Goal: Transaction & Acquisition: Purchase product/service

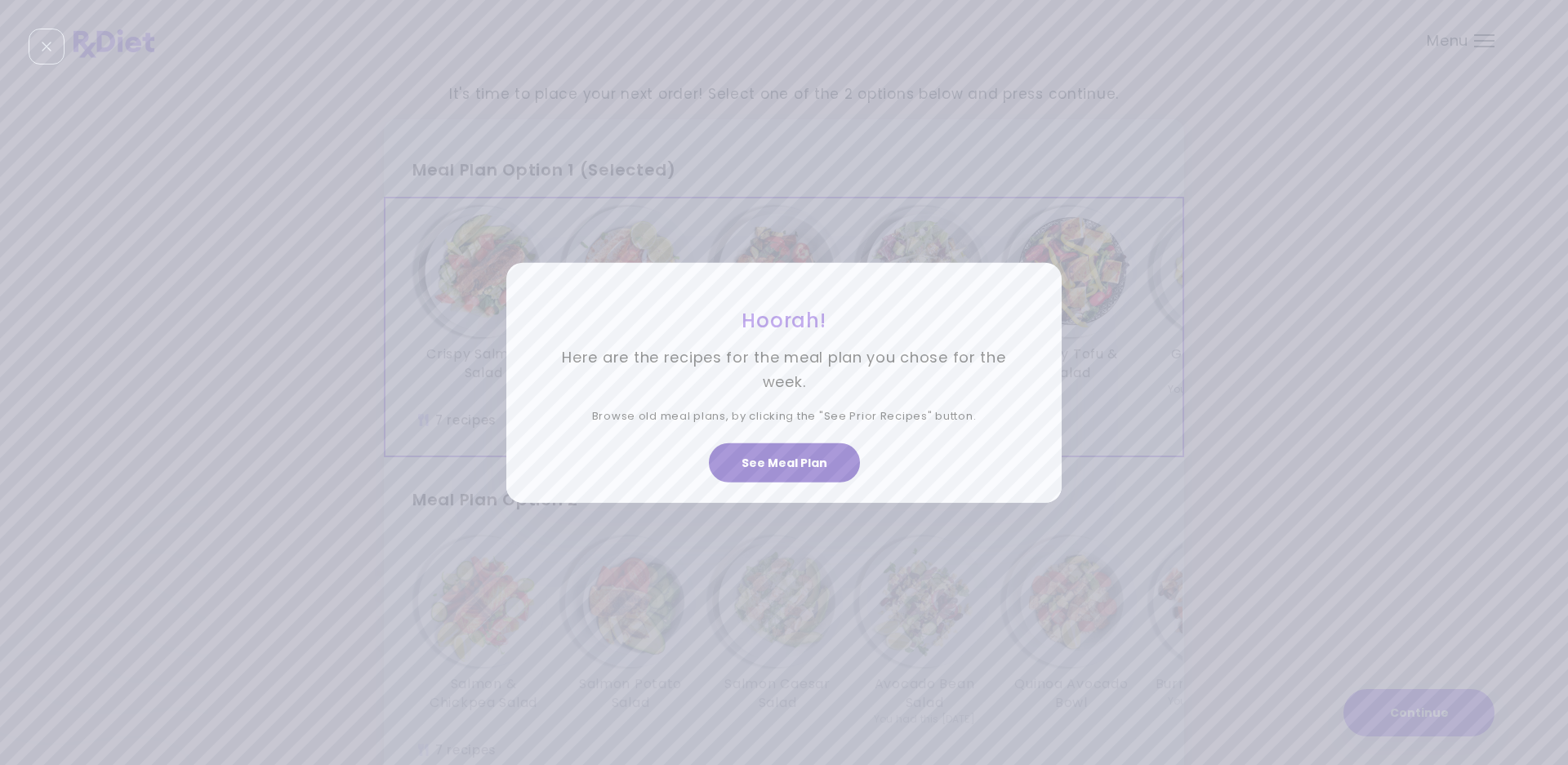
click at [774, 467] on button "See Meal Plan" at bounding box center [784, 463] width 151 height 39
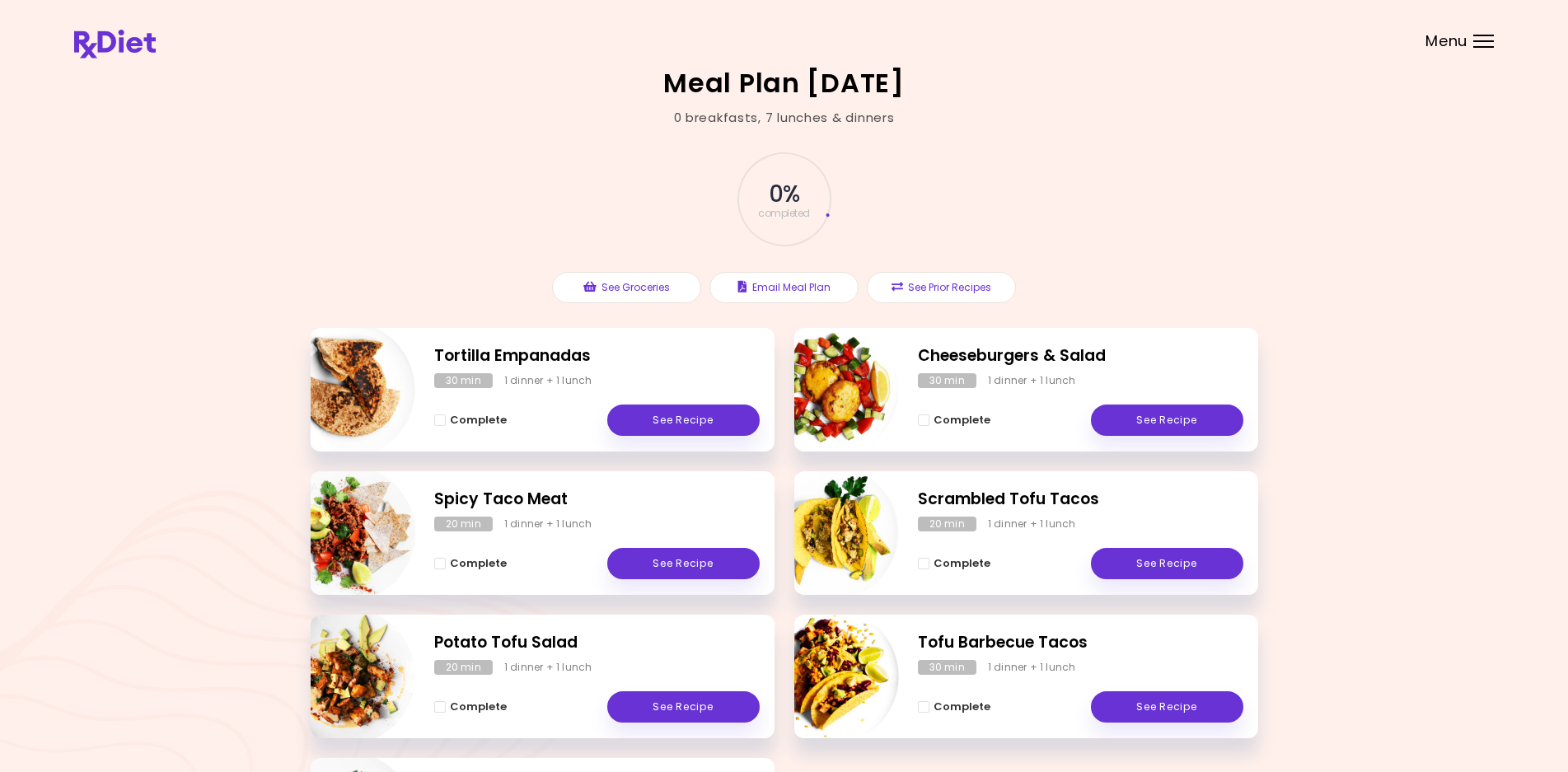
click at [1486, 37] on div "Menu" at bounding box center [1482, 41] width 20 height 13
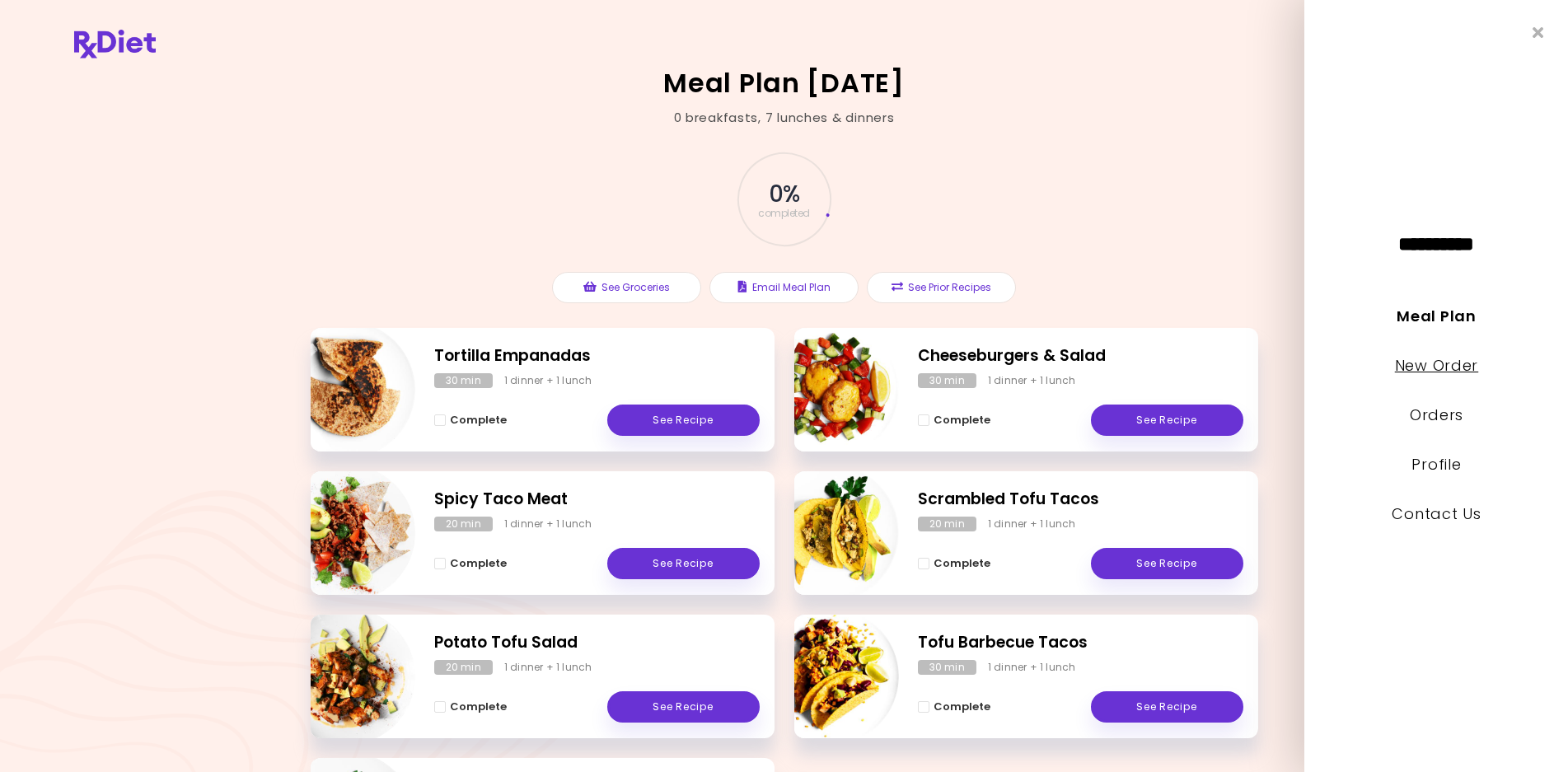
click at [1433, 368] on link "New Order" at bounding box center [1435, 365] width 84 height 20
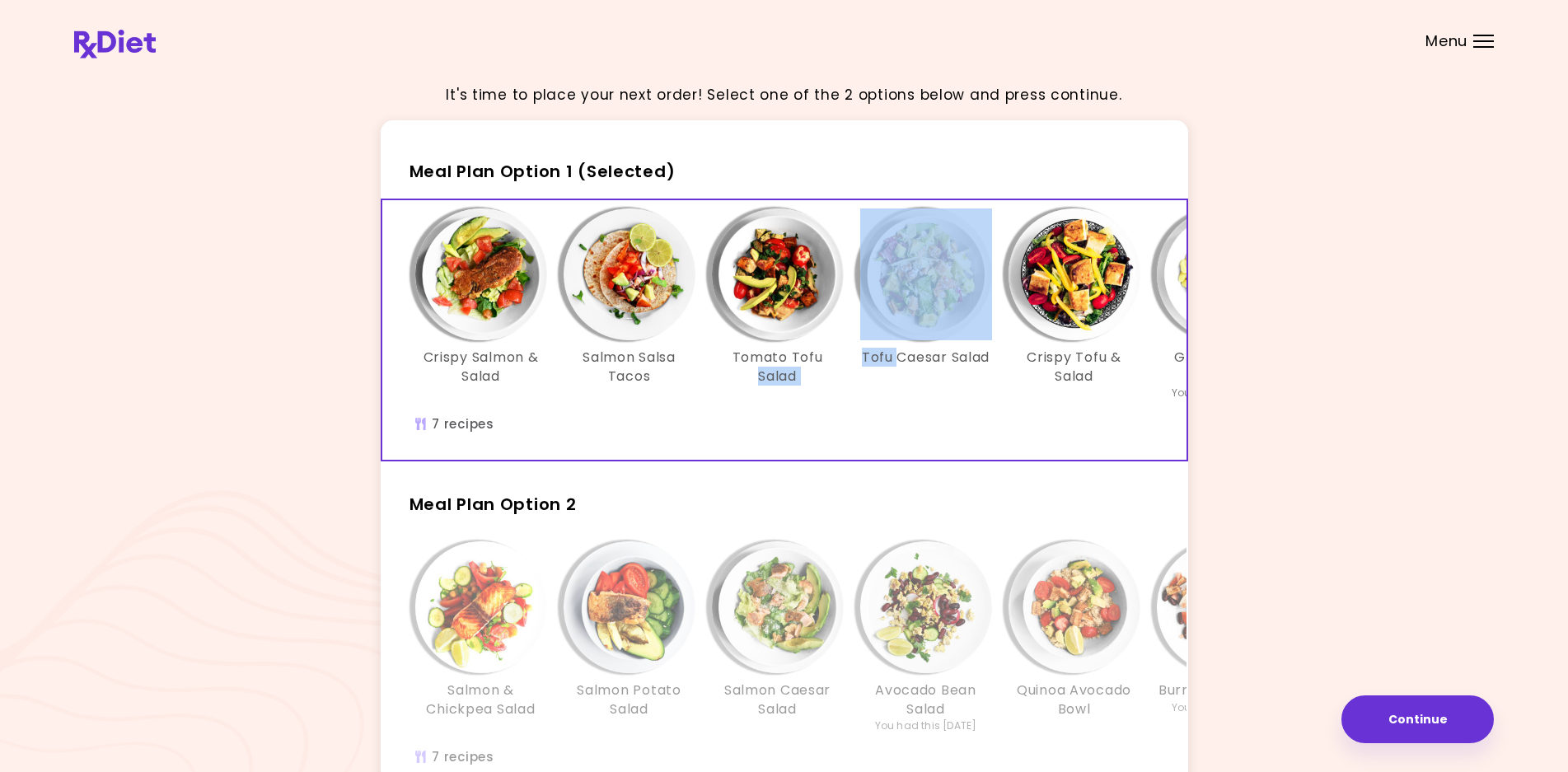
drag, startPoint x: 737, startPoint y: 474, endPoint x: 896, endPoint y: 472, distance: 159.0
click at [896, 461] on div "Crispy Salmon & Salad Salmon Salsa Tacos Tomato Tofu Salad Tofu Caesar Salad Cr…" at bounding box center [784, 331] width 807 height 263
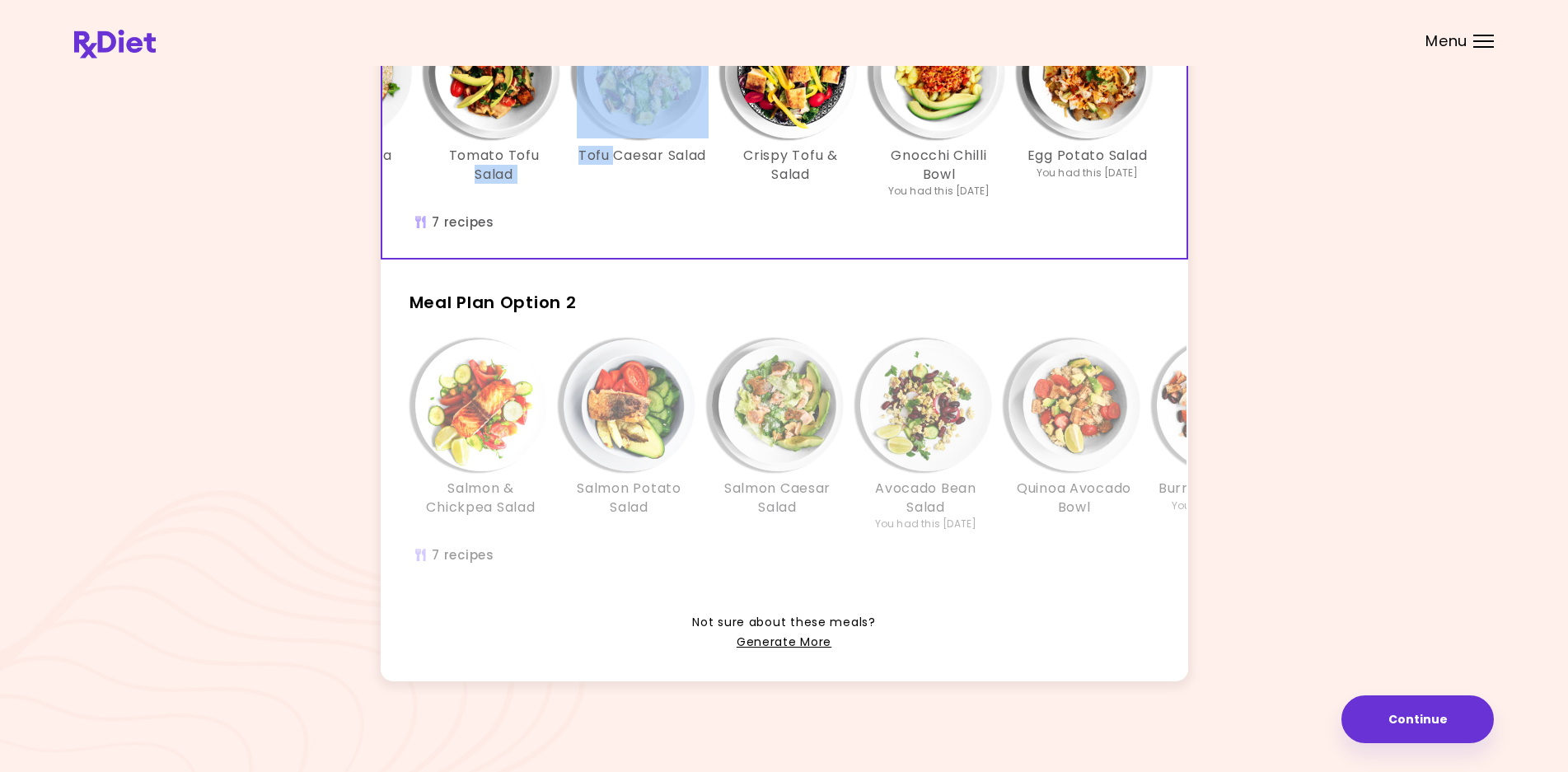
scroll to position [217, 0]
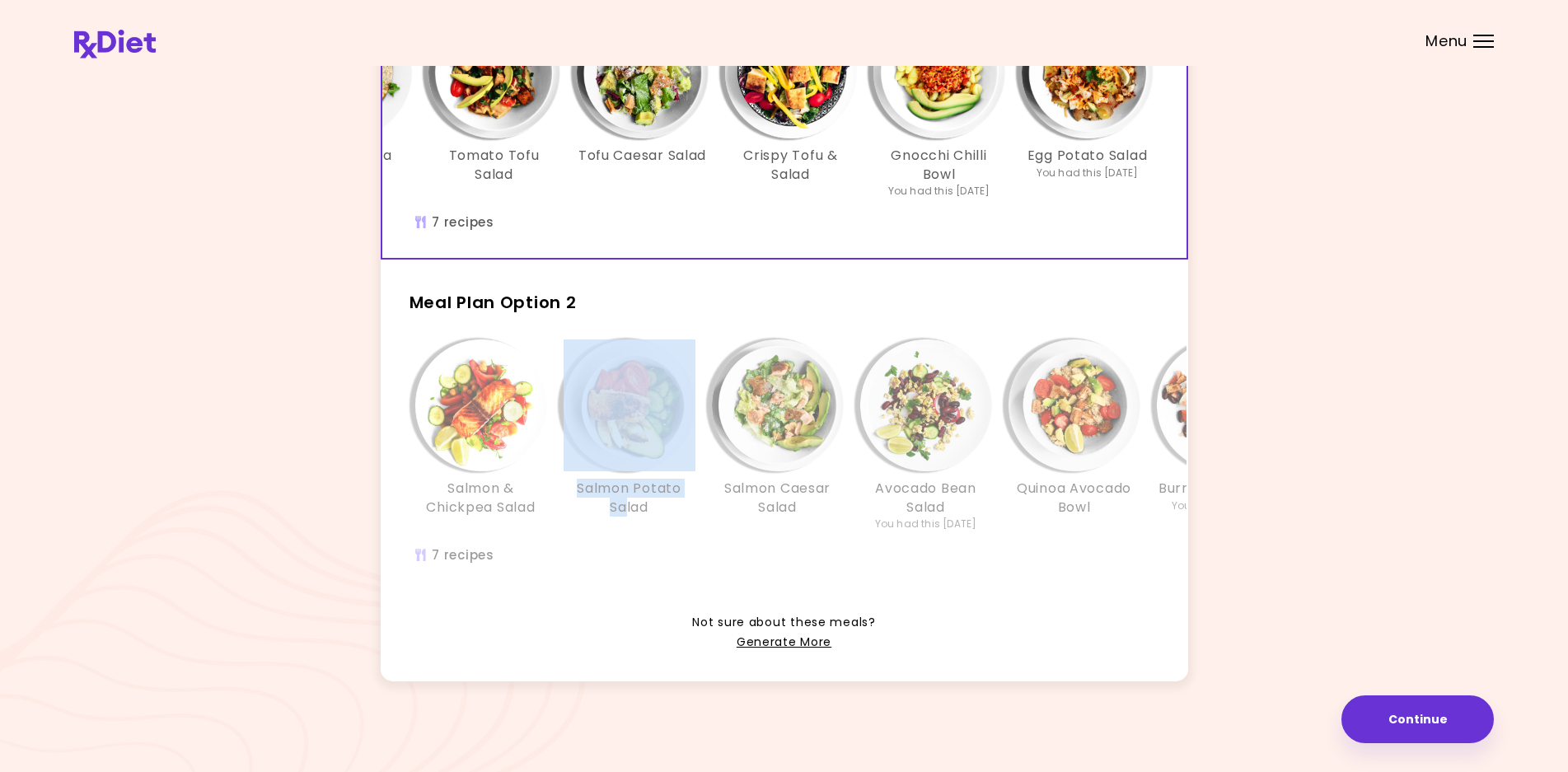
drag, startPoint x: 550, startPoint y: 586, endPoint x: 624, endPoint y: 586, distance: 74.0
click at [624, 586] on div "Salmon & Chickpea Salad Salmon Potato Salad Salmon Caesar Salad Avocado Bean Sa…" at bounding box center [926, 461] width 1088 height 260
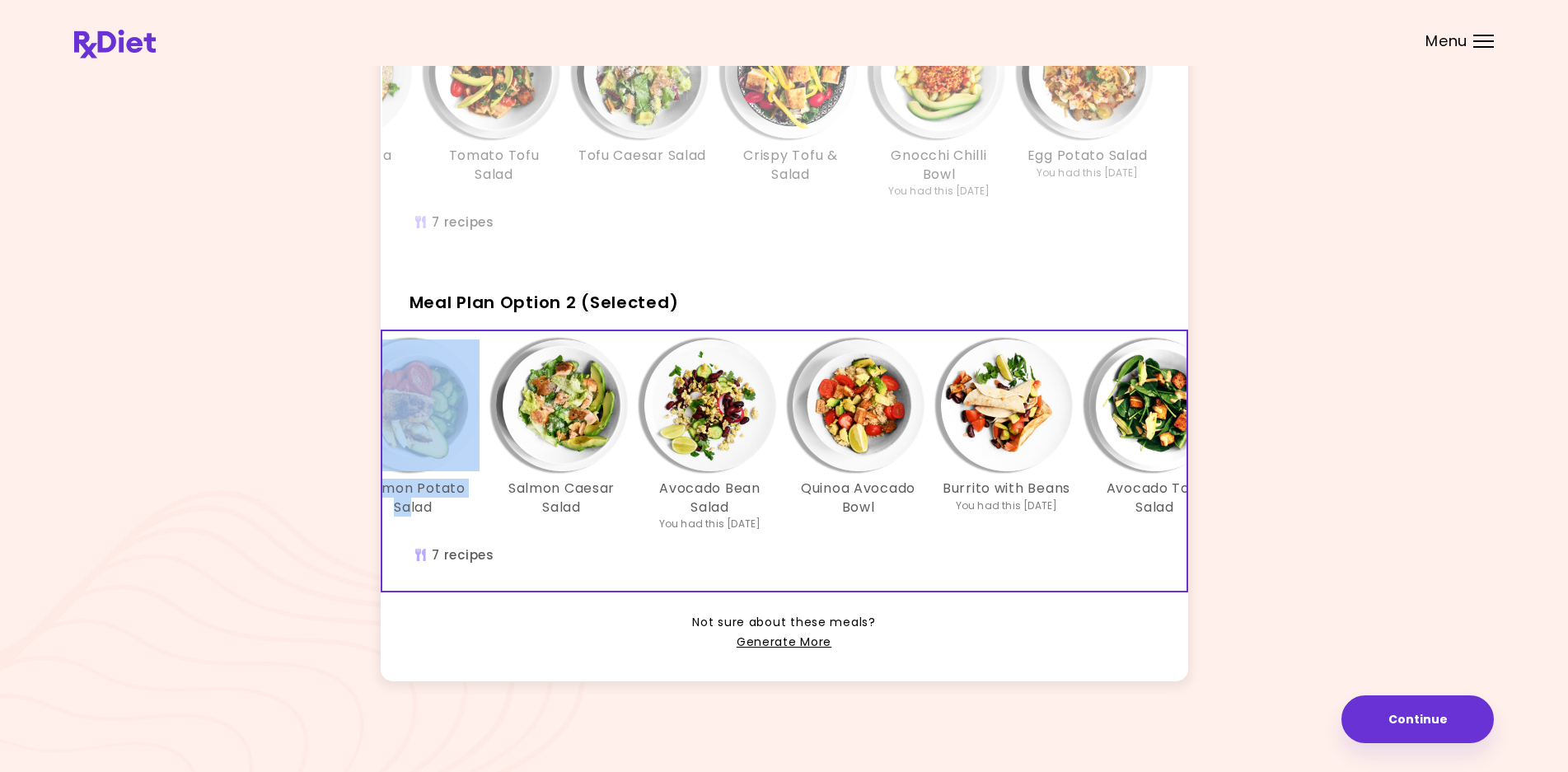
scroll to position [0, 0]
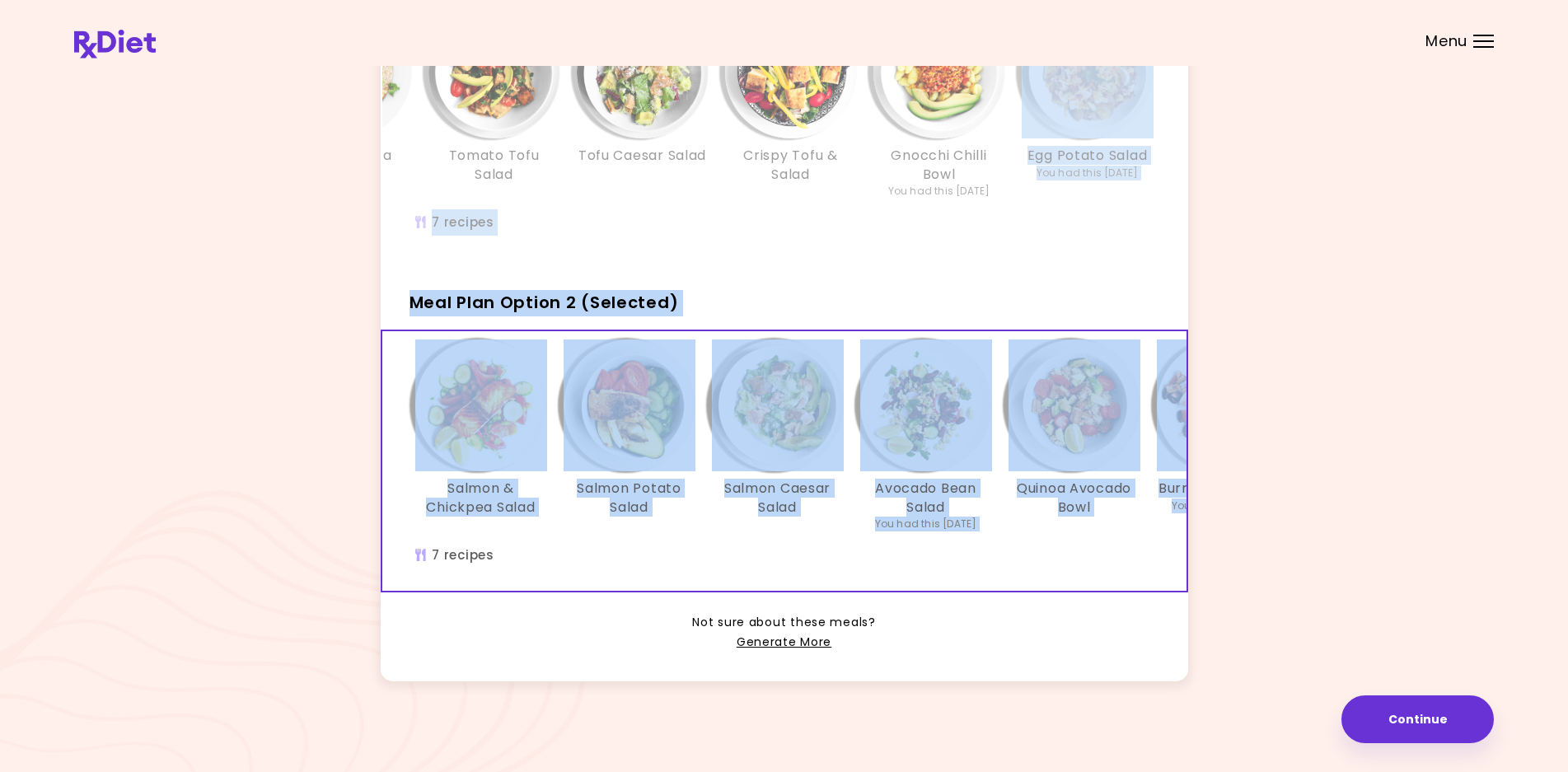
drag, startPoint x: 1462, startPoint y: 400, endPoint x: 1477, endPoint y: 169, distance: 231.5
click at [1477, 169] on div "It's time to place your next order! Select one of the 2 options below and press…" at bounding box center [783, 286] width 1419 height 834
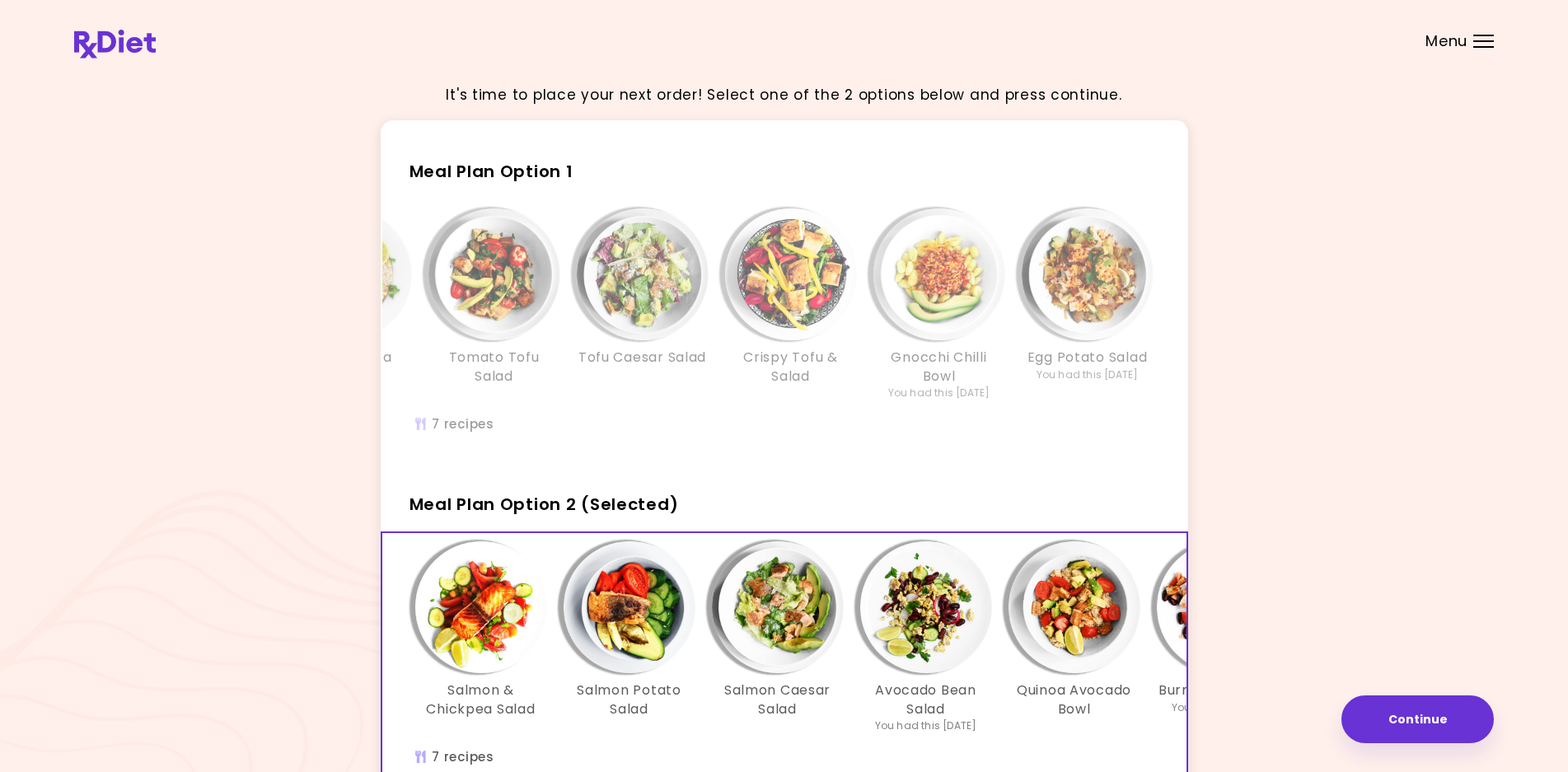
click at [717, 359] on div "Crispy Tofu & Salad" at bounding box center [791, 305] width 148 height 192
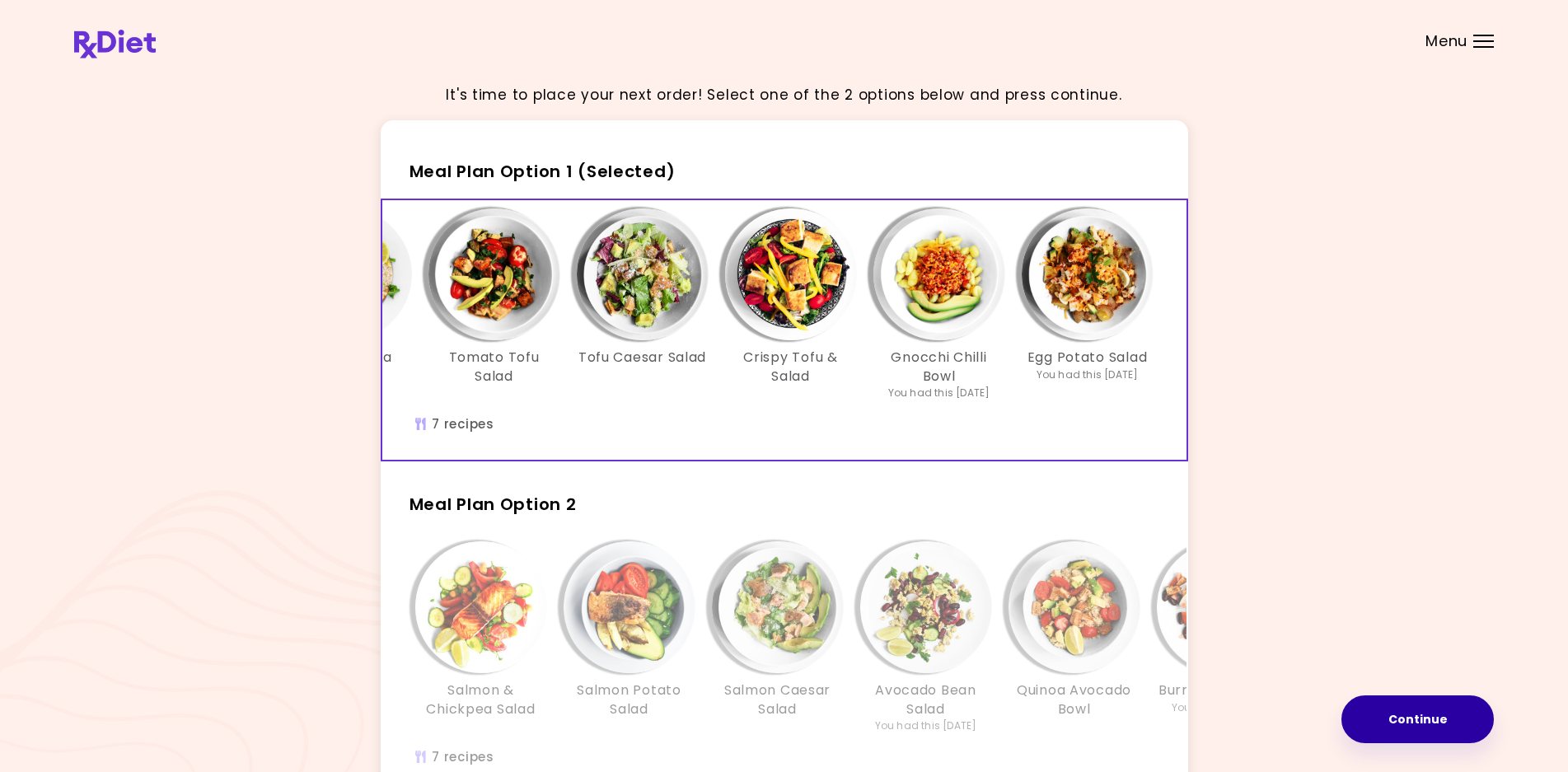
click at [1412, 722] on button "Continue" at bounding box center [1417, 720] width 153 height 48
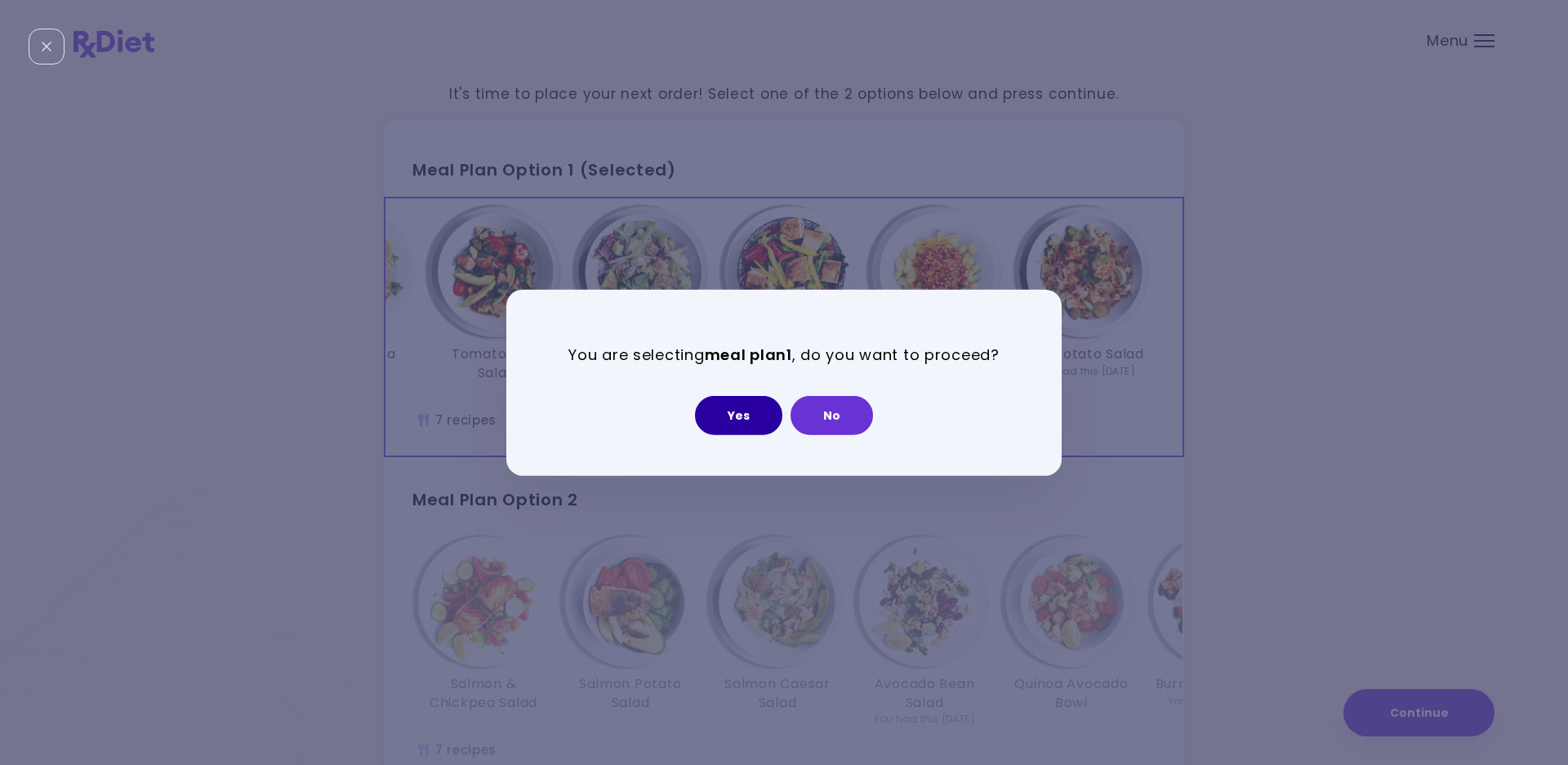
click at [748, 413] on button "Yes" at bounding box center [739, 415] width 88 height 39
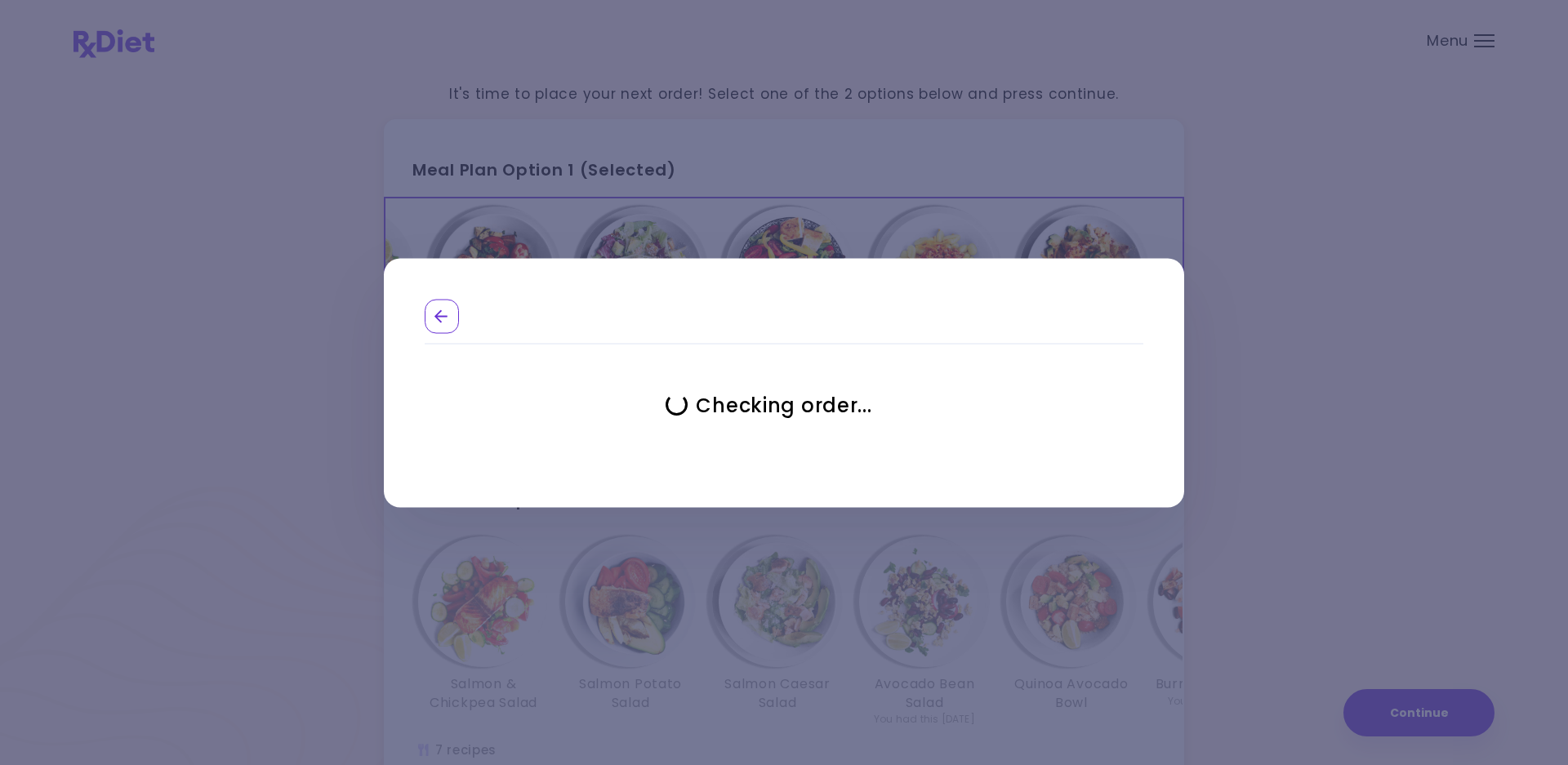
select select "**********"
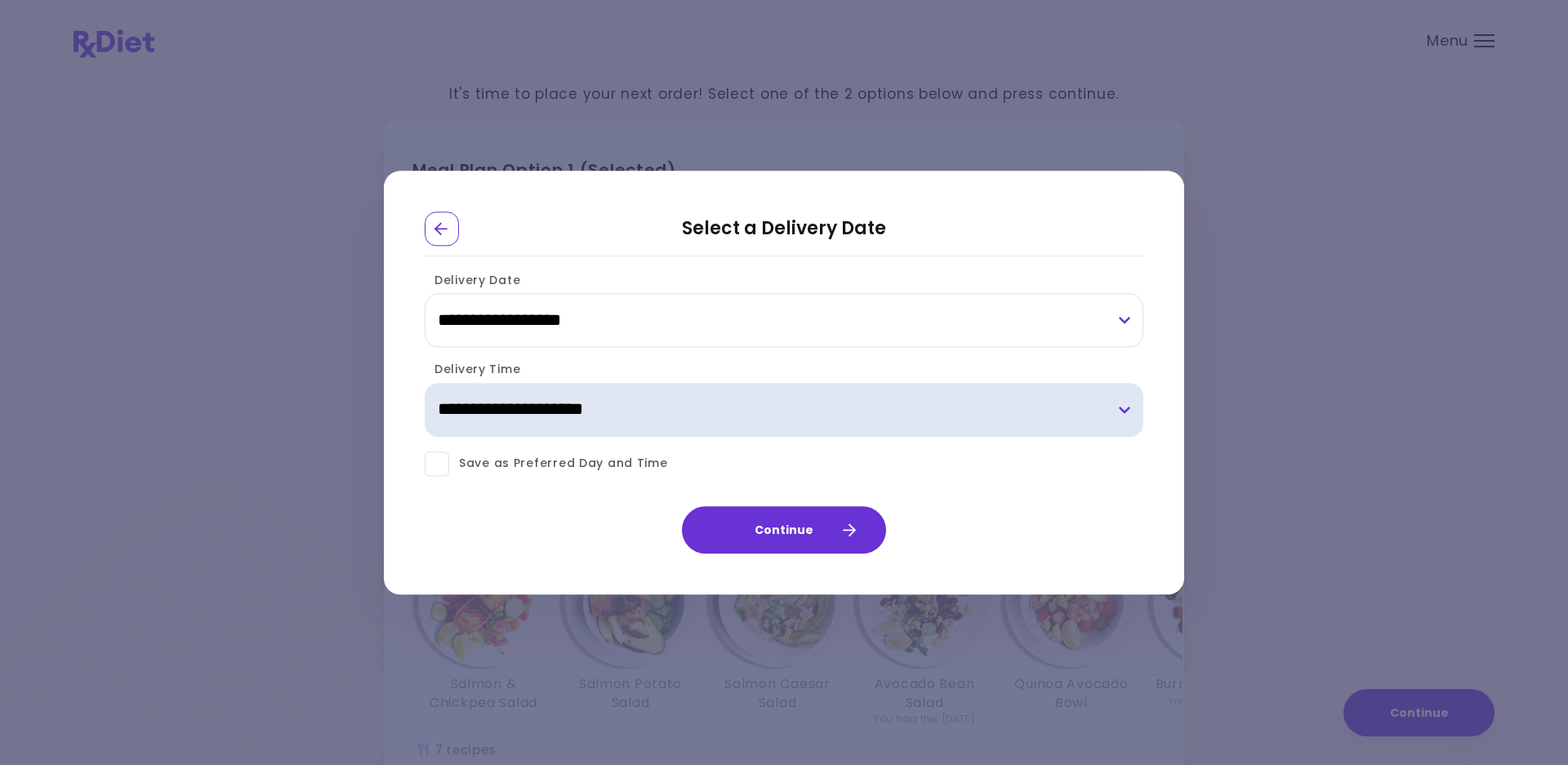
click at [731, 427] on select "**********" at bounding box center [784, 410] width 719 height 54
select select "*"
click at [425, 383] on select "**********" at bounding box center [784, 410] width 719 height 54
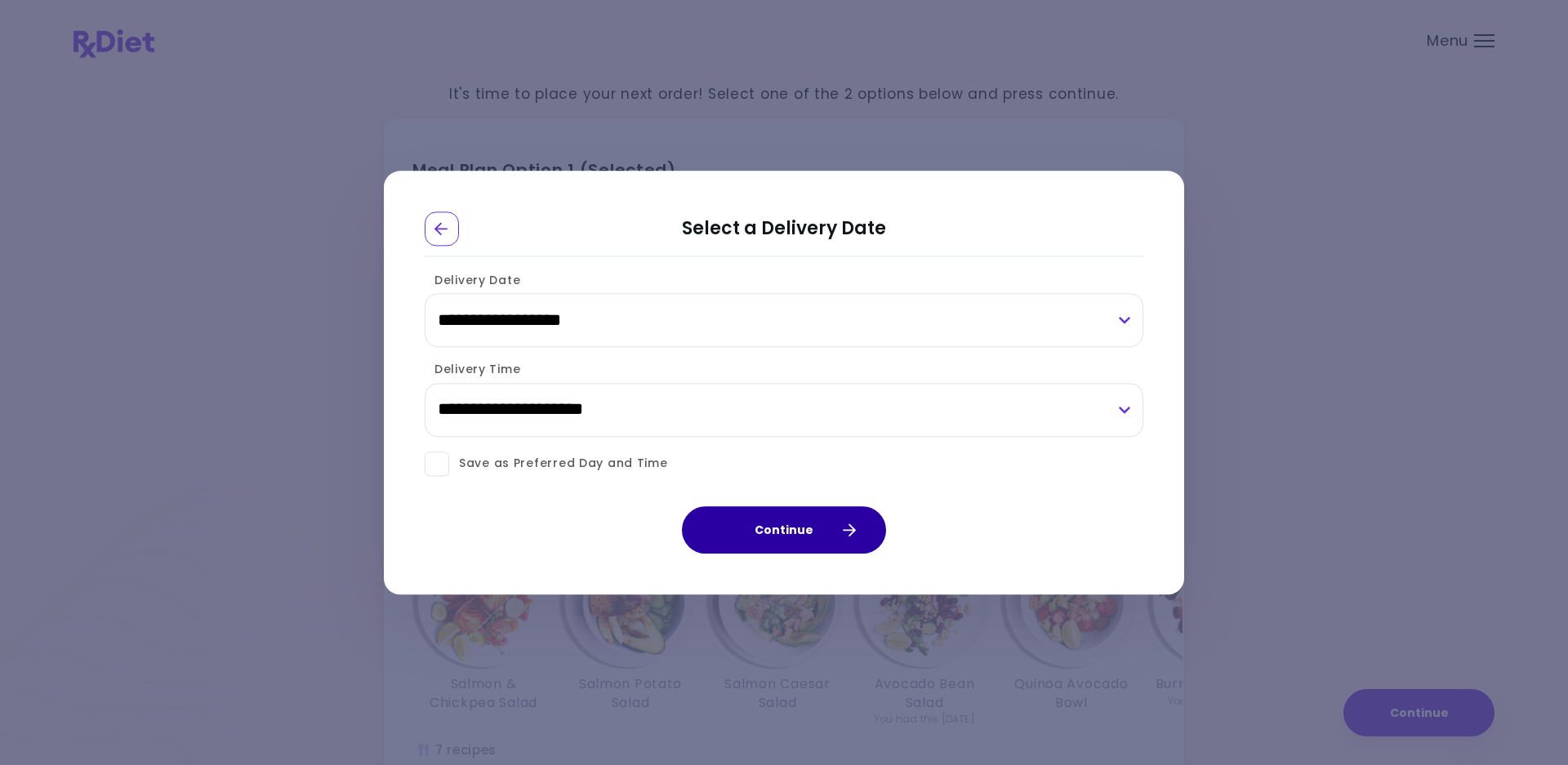
click at [805, 532] on button "Continue" at bounding box center [784, 531] width 204 height 48
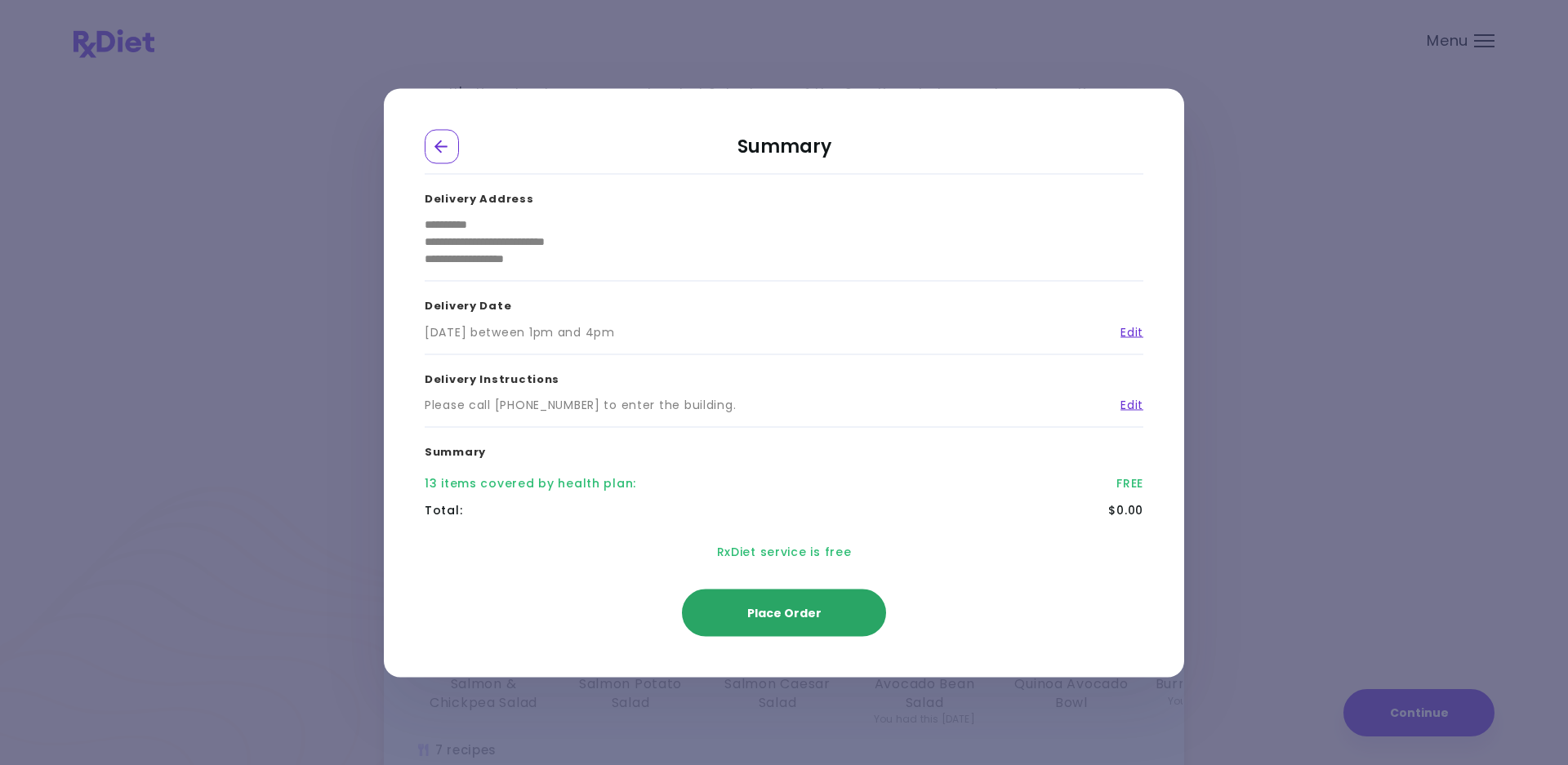
click at [800, 614] on span "Place Order" at bounding box center [785, 612] width 74 height 16
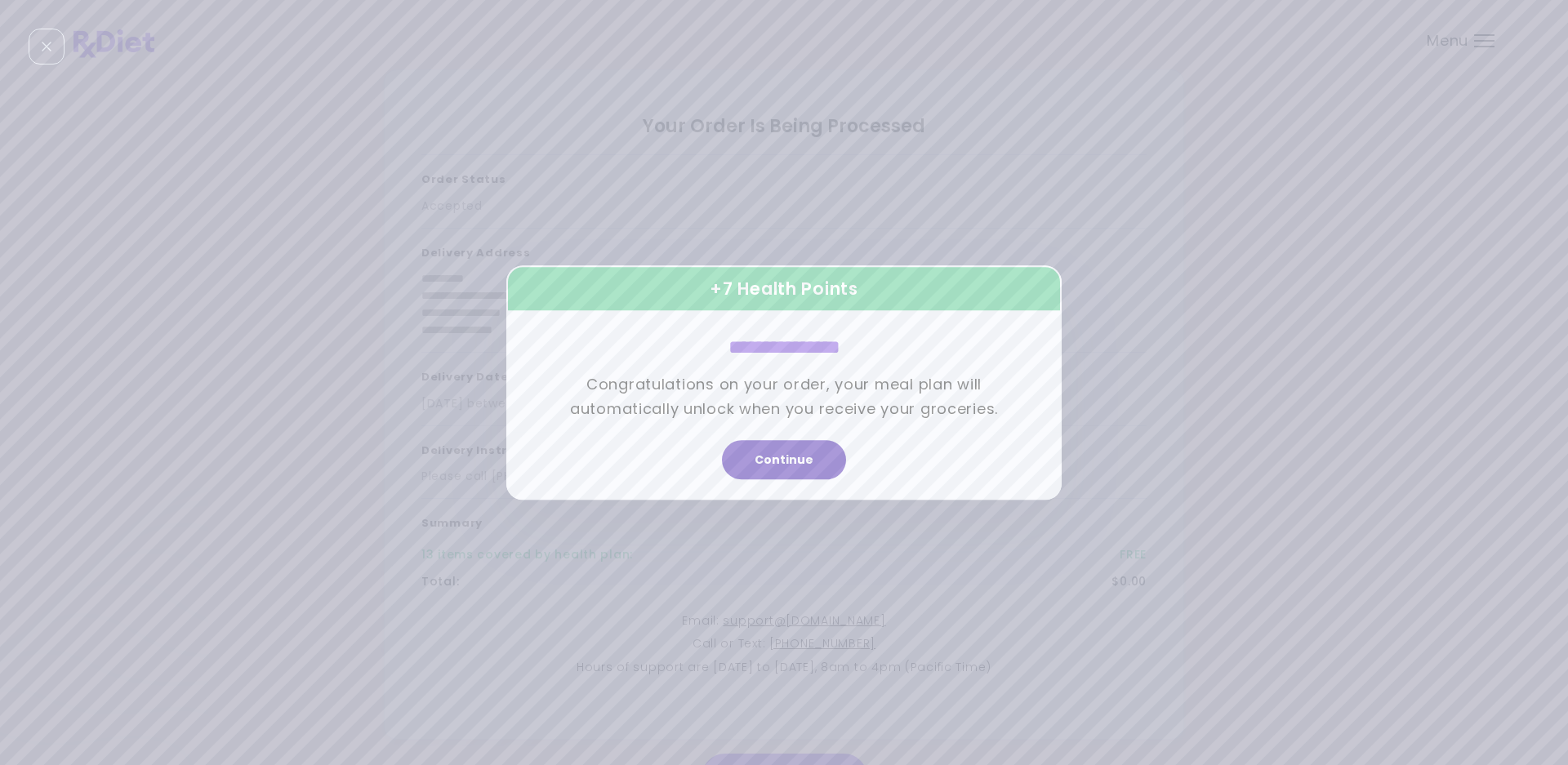
click at [788, 453] on button "Continue" at bounding box center [784, 459] width 124 height 39
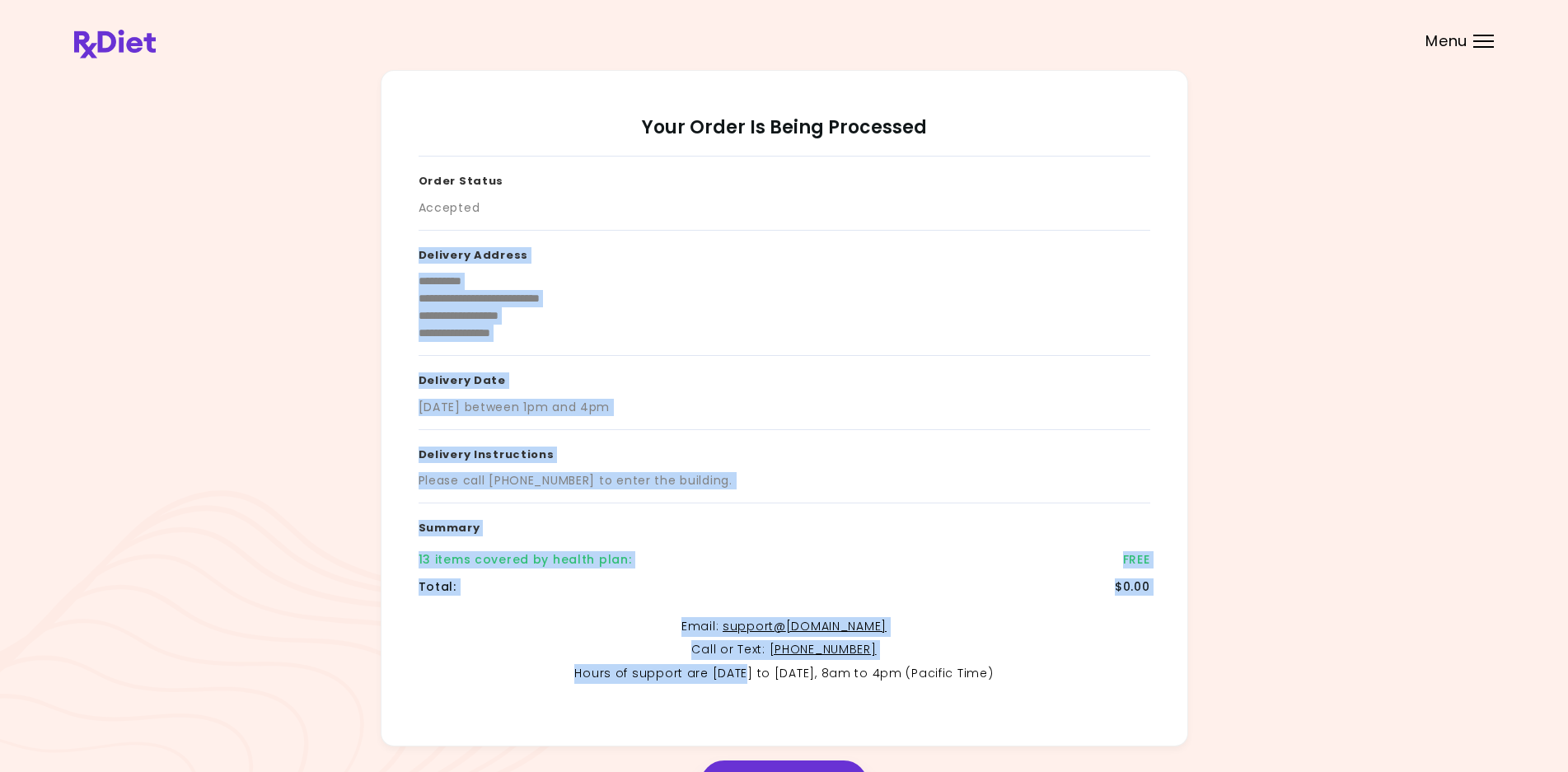
scroll to position [107, 0]
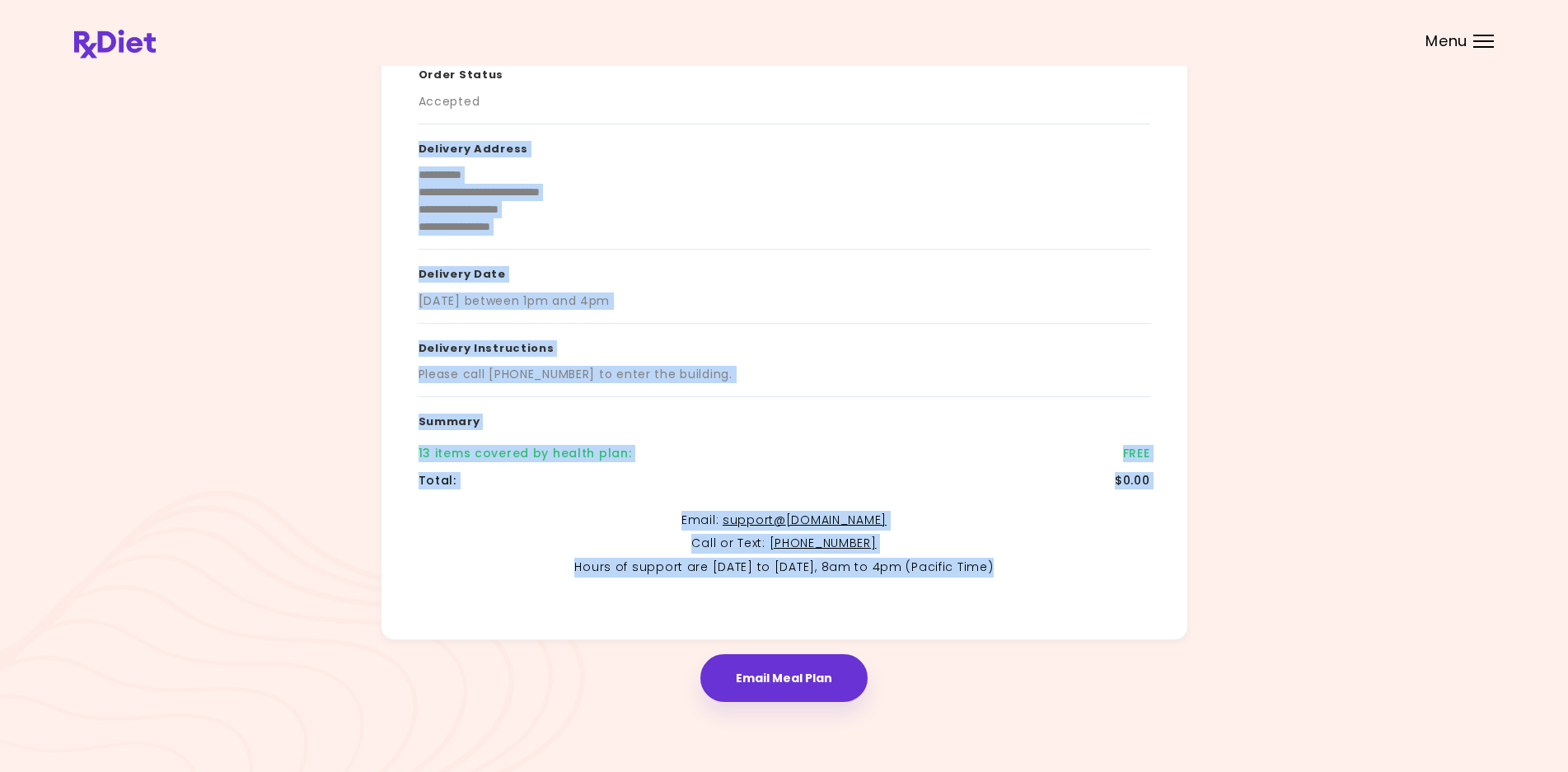
drag, startPoint x: 403, startPoint y: 232, endPoint x: 1136, endPoint y: 604, distance: 822.0
click at [1137, 605] on div "**********" at bounding box center [784, 302] width 807 height 677
